Goal: Task Accomplishment & Management: Use online tool/utility

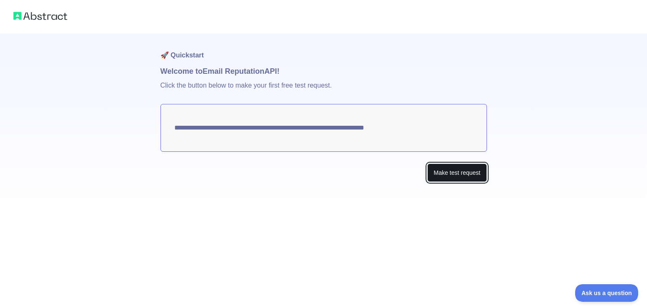
click at [435, 174] on button "Make test request" at bounding box center [456, 173] width 59 height 19
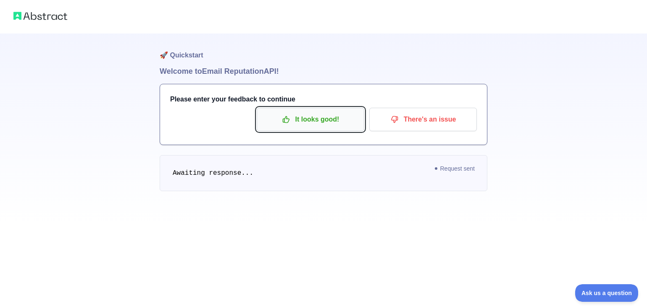
click at [285, 118] on icon "button" at bounding box center [286, 120] width 6 height 6
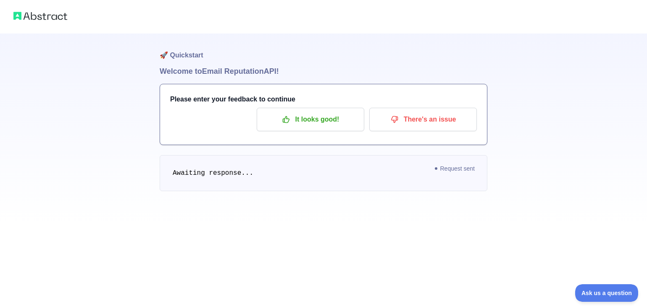
click at [440, 165] on span "Request sent" at bounding box center [455, 169] width 48 height 10
click at [443, 170] on span "Request sent" at bounding box center [455, 169] width 48 height 10
click at [376, 169] on pre "Awaiting response..." at bounding box center [323, 173] width 327 height 36
click at [232, 173] on span "Awaiting response..." at bounding box center [213, 174] width 81 height 8
click at [256, 172] on pre "Awaiting response..." at bounding box center [323, 173] width 327 height 36
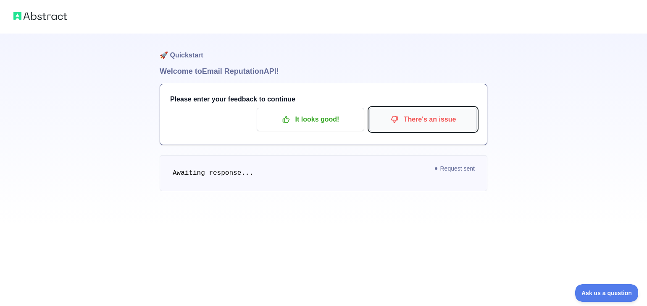
click at [414, 123] on p "There's an issue" at bounding box center [422, 120] width 95 height 14
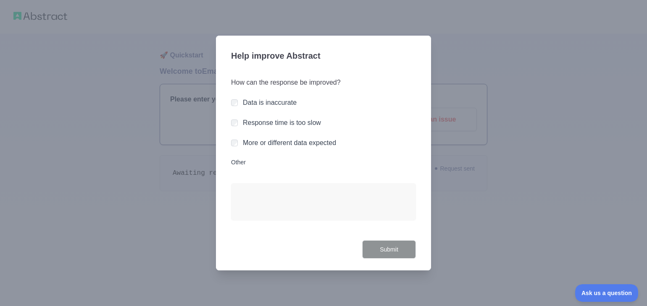
click at [342, 14] on div at bounding box center [323, 153] width 647 height 306
click at [283, 214] on textarea "Other" at bounding box center [323, 201] width 185 height 37
click at [240, 101] on div "Data is inaccurate" at bounding box center [323, 103] width 185 height 10
click at [372, 246] on button "Submit" at bounding box center [389, 250] width 54 height 19
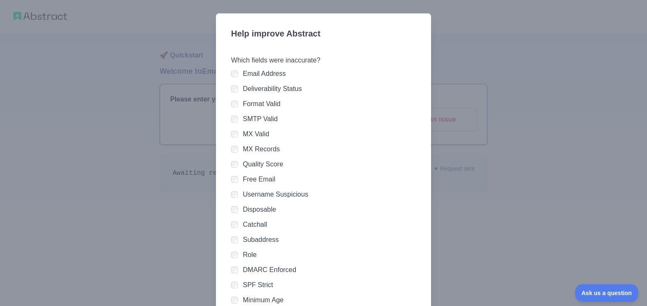
click at [469, 194] on div at bounding box center [323, 153] width 647 height 306
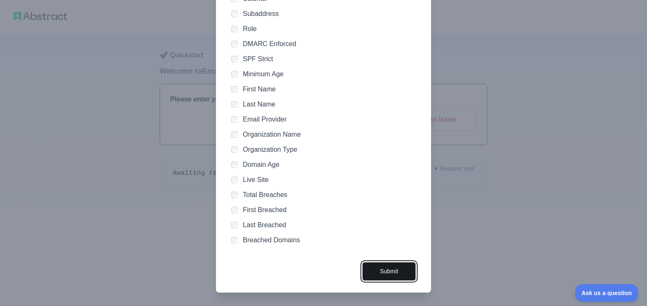
click at [390, 271] on button "Submit" at bounding box center [389, 271] width 54 height 19
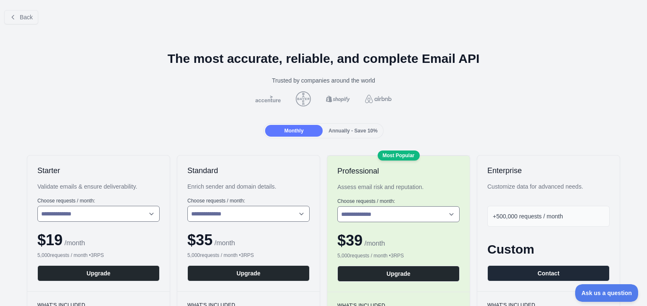
drag, startPoint x: 469, startPoint y: 157, endPoint x: 473, endPoint y: 157, distance: 4.6
drag, startPoint x: 473, startPoint y: 157, endPoint x: 477, endPoint y: 162, distance: 6.6
click at [477, 162] on div "Enterprise Customize data for advanced needs. +500,000 requests / month Custom …" at bounding box center [548, 224] width 142 height 136
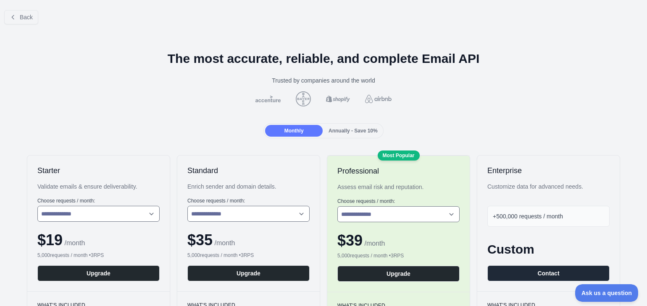
click at [519, 26] on div "Back" at bounding box center [323, 17] width 647 height 28
click at [21, 17] on span "Back" at bounding box center [26, 17] width 13 height 7
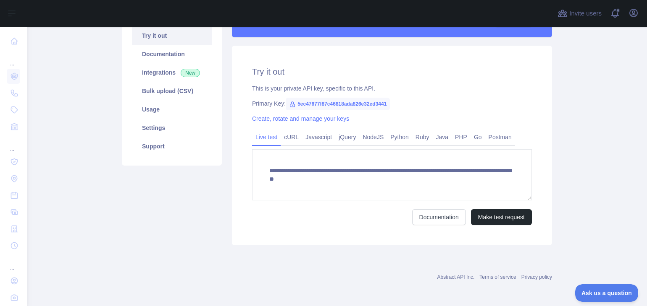
scroll to position [91, 0]
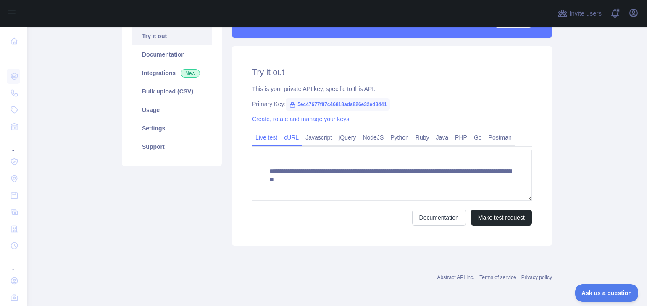
click at [290, 141] on link "cURL" at bounding box center [290, 137] width 21 height 13
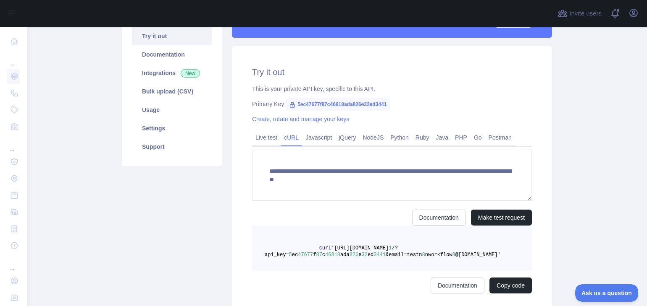
scroll to position [84, 0]
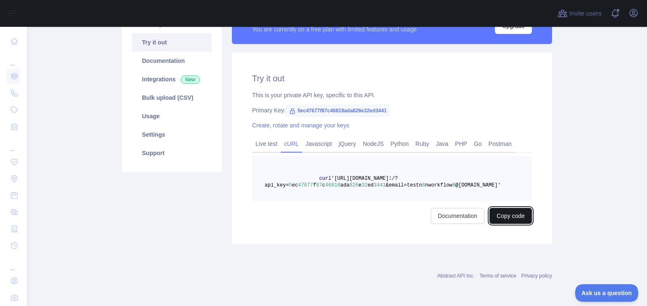
click at [498, 217] on button "Copy code" at bounding box center [510, 216] width 42 height 16
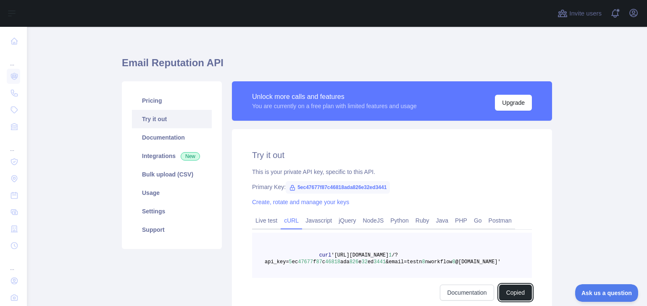
scroll to position [7, 0]
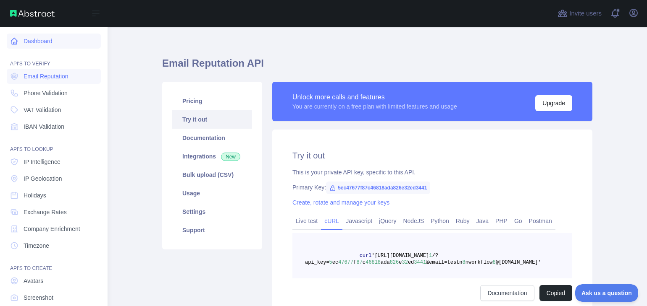
click at [40, 44] on link "Dashboard" at bounding box center [54, 41] width 94 height 15
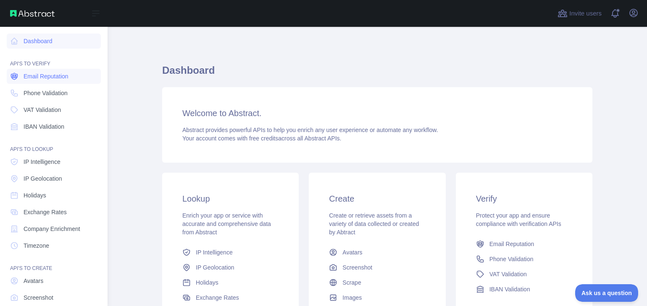
click at [49, 78] on span "Email Reputation" at bounding box center [46, 76] width 45 height 8
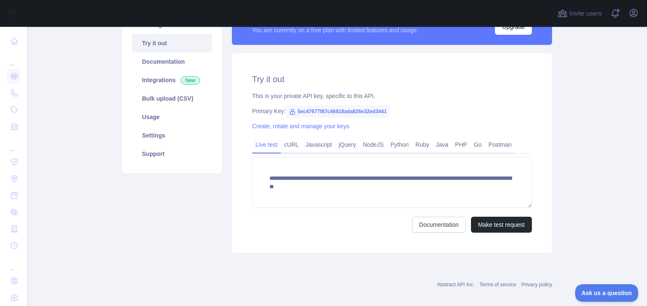
scroll to position [92, 0]
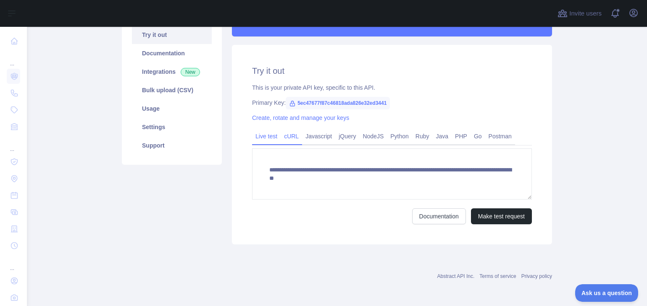
click at [285, 138] on link "cURL" at bounding box center [290, 136] width 21 height 13
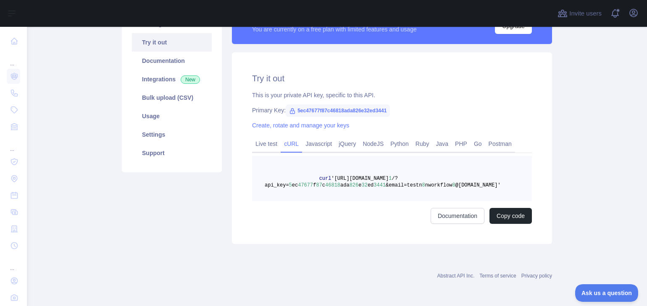
scroll to position [84, 0]
drag, startPoint x: 383, startPoint y: 110, endPoint x: 281, endPoint y: 112, distance: 101.6
click at [285, 112] on span "5ec47677f87c46818ada826e32ed3441" at bounding box center [337, 111] width 104 height 13
copy span "5ec47677f87c46818ada826e32ed3441"
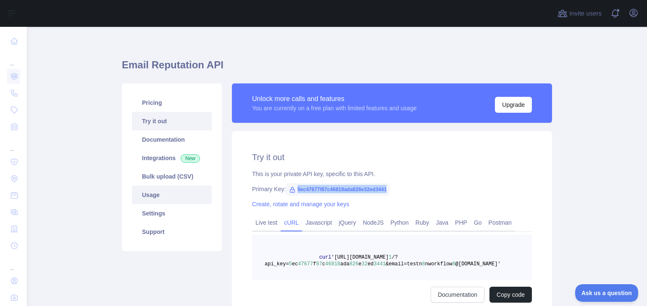
scroll to position [0, 0]
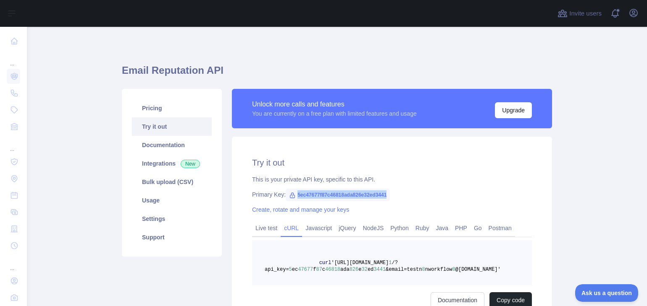
copy span "5ec47677f87c46818ada826e32ed3441"
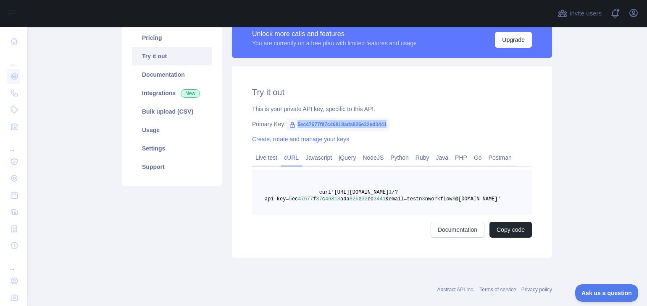
scroll to position [84, 0]
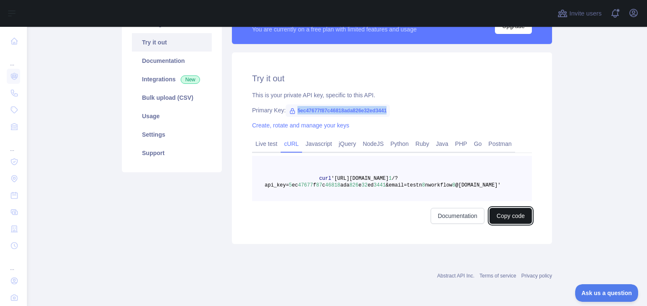
click at [505, 215] on button "Copy code" at bounding box center [510, 216] width 42 height 16
